Goal: Navigation & Orientation: Find specific page/section

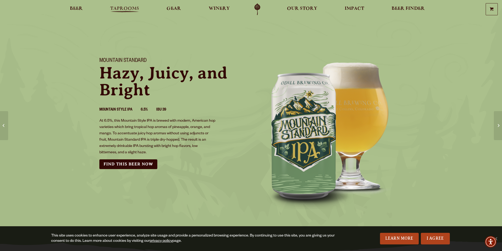
click at [122, 7] on span "Taprooms" at bounding box center [124, 9] width 29 height 4
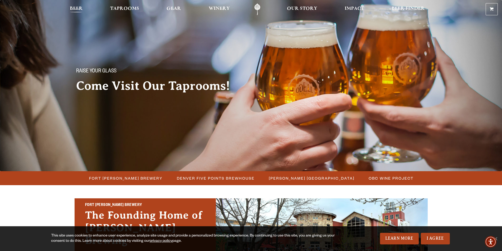
click at [76, 9] on span "Beer" at bounding box center [76, 9] width 13 height 4
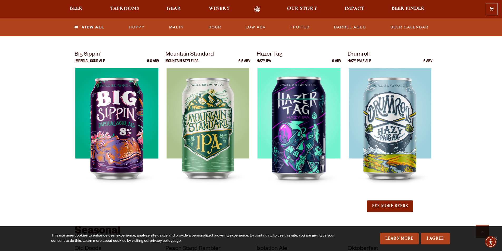
scroll to position [527, 0]
